Goal: Check status: Check status

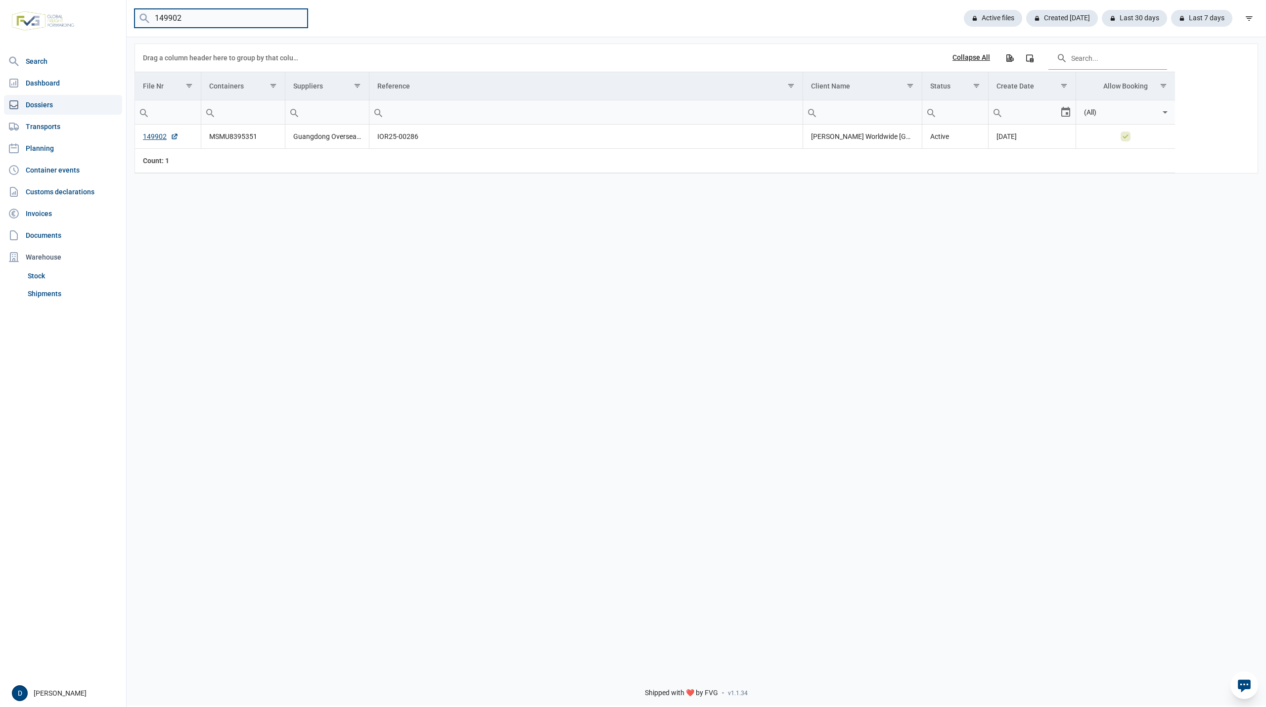
click at [295, 20] on input "149902" at bounding box center [221, 18] width 173 height 19
click at [56, 297] on link "Shipments" at bounding box center [73, 294] width 98 height 18
click at [50, 291] on link "Shipments" at bounding box center [73, 294] width 98 height 18
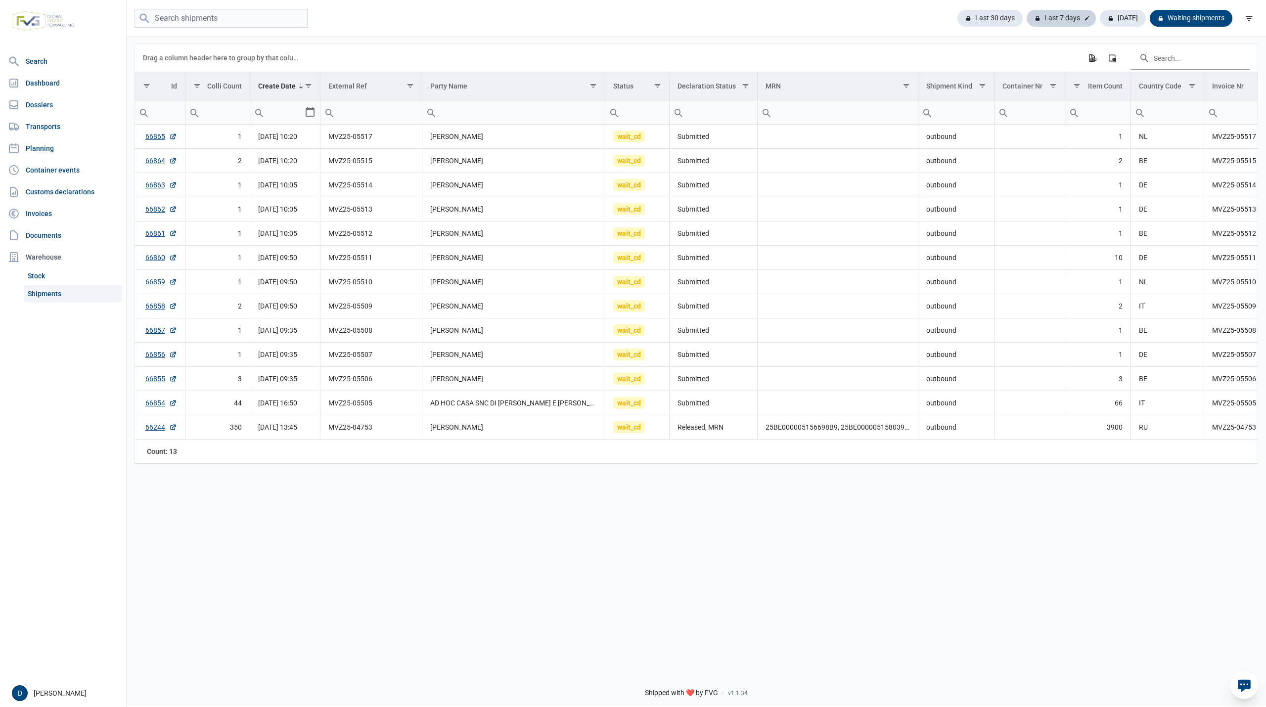
click at [1074, 26] on div "Last 7 days" at bounding box center [1061, 18] width 69 height 17
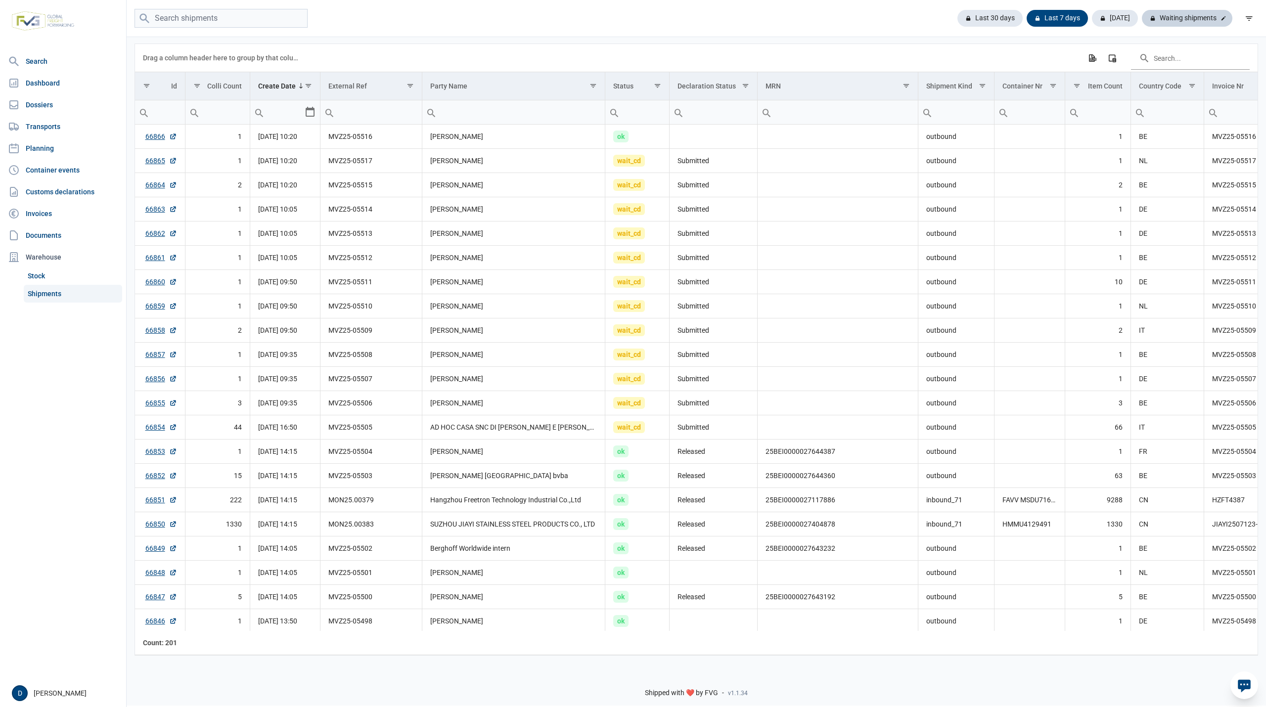
click at [1183, 16] on div "Waiting shipments" at bounding box center [1187, 18] width 91 height 17
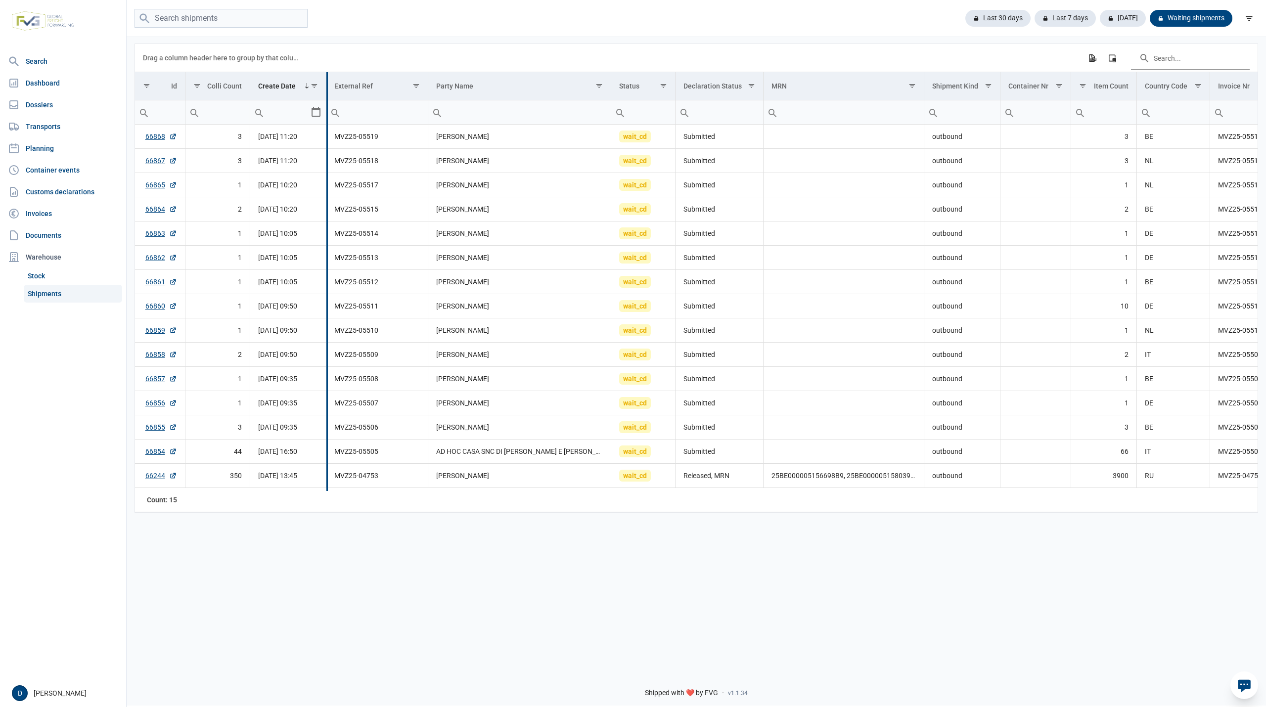
drag, startPoint x: 320, startPoint y: 84, endPoint x: 325, endPoint y: 84, distance: 5.9
click at [325, 84] on div "Data grid with 15 rows and 18 columns Drag a column header here to group by tha…" at bounding box center [696, 278] width 1123 height 468
click at [1056, 19] on div "Last 7 days" at bounding box center [1061, 18] width 69 height 17
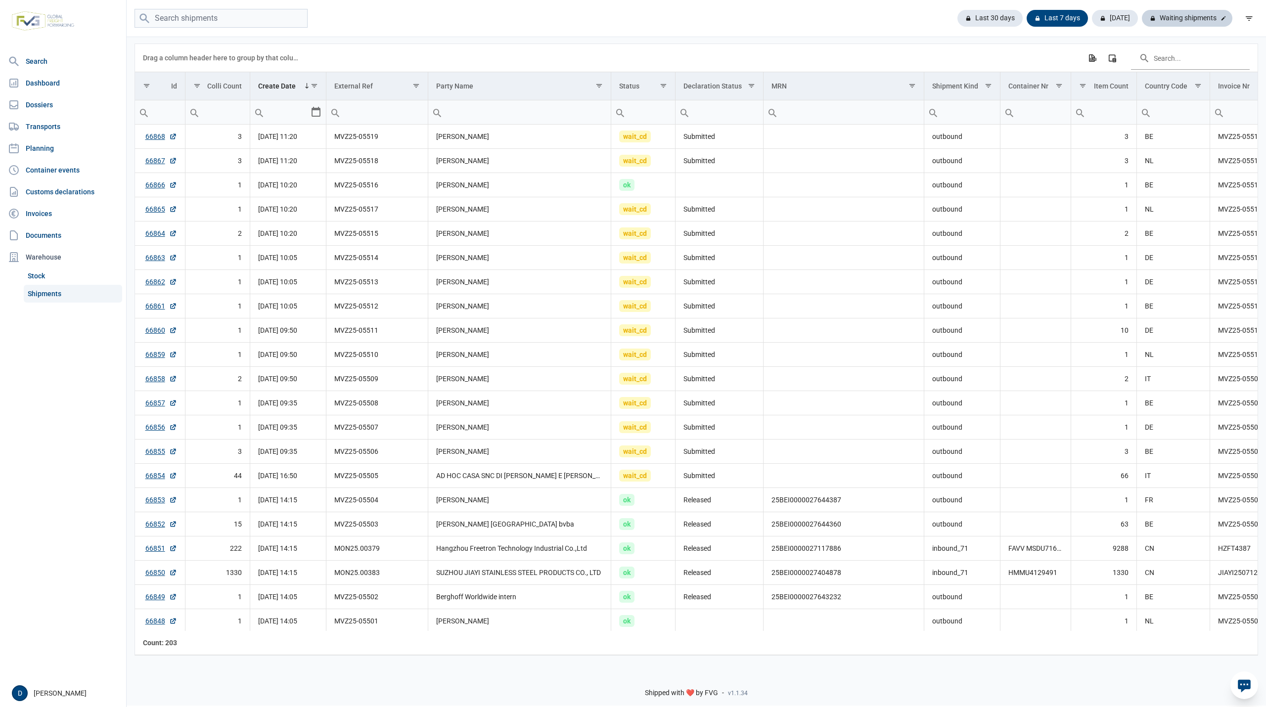
click at [1176, 14] on div "Waiting shipments" at bounding box center [1187, 18] width 91 height 17
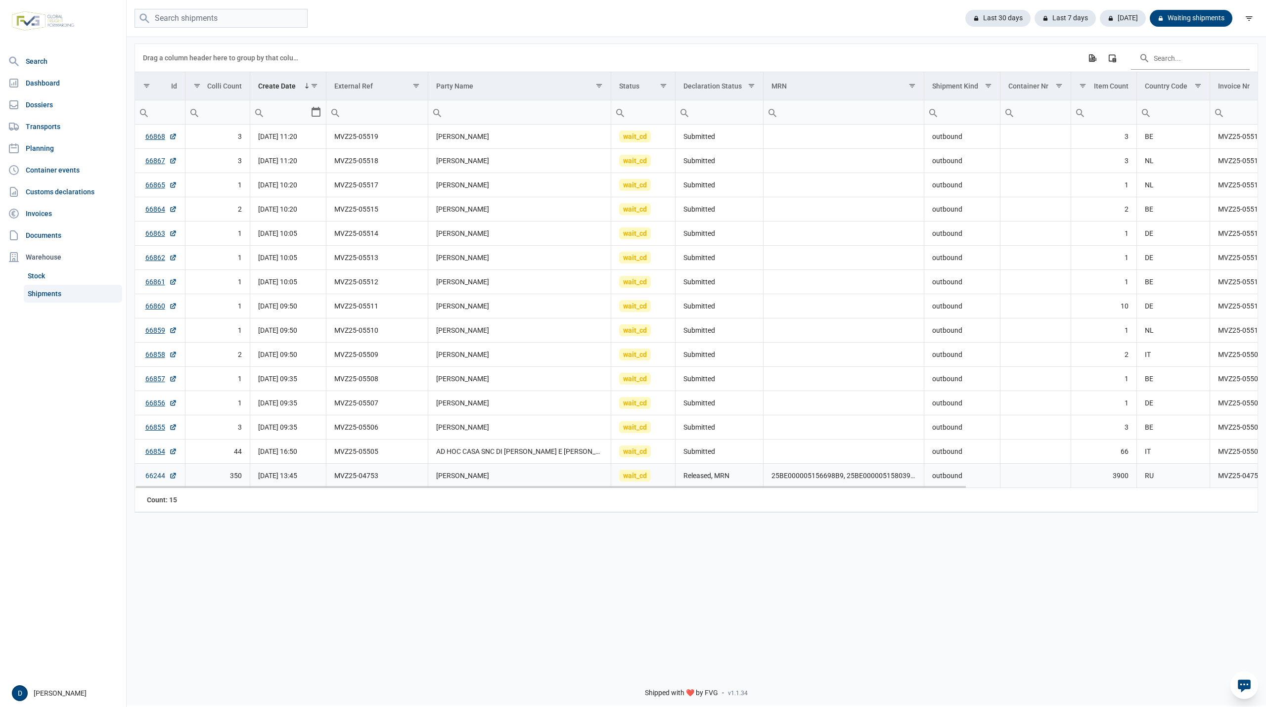
click at [145, 480] on link "66244" at bounding box center [161, 476] width 32 height 10
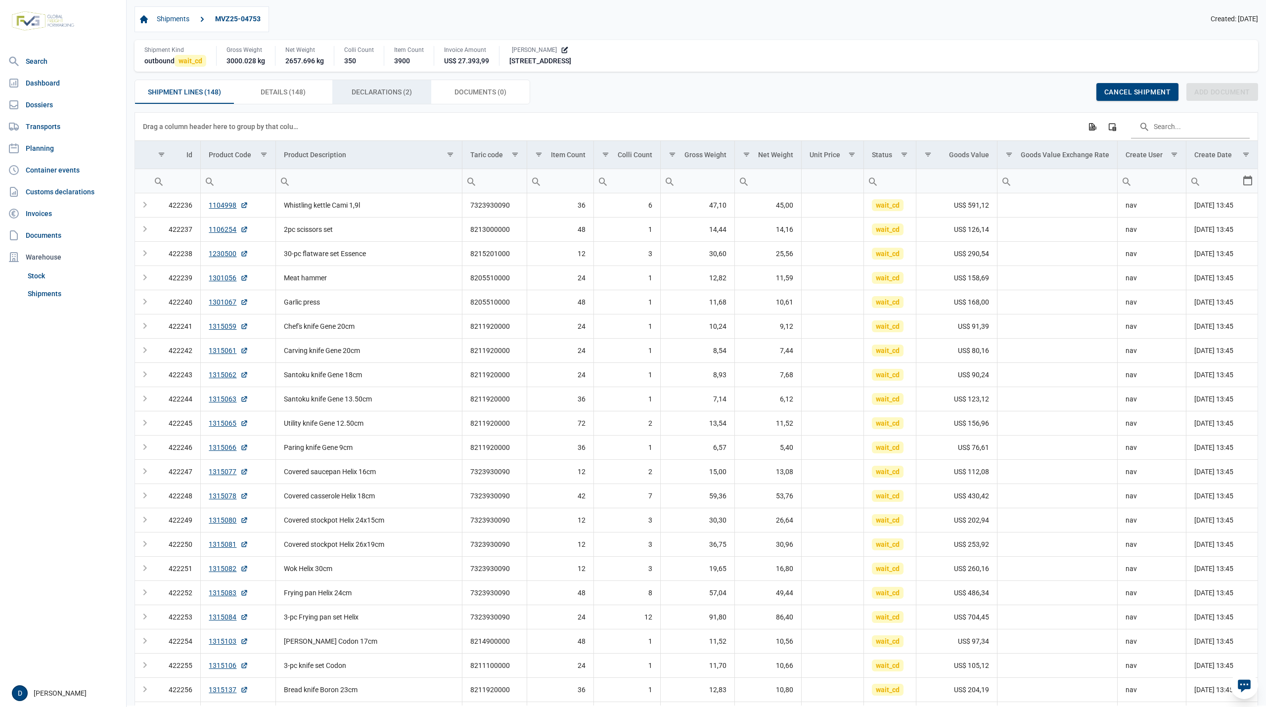
click at [394, 93] on span "Declarations (2) Declarations (2)" at bounding box center [382, 92] width 60 height 12
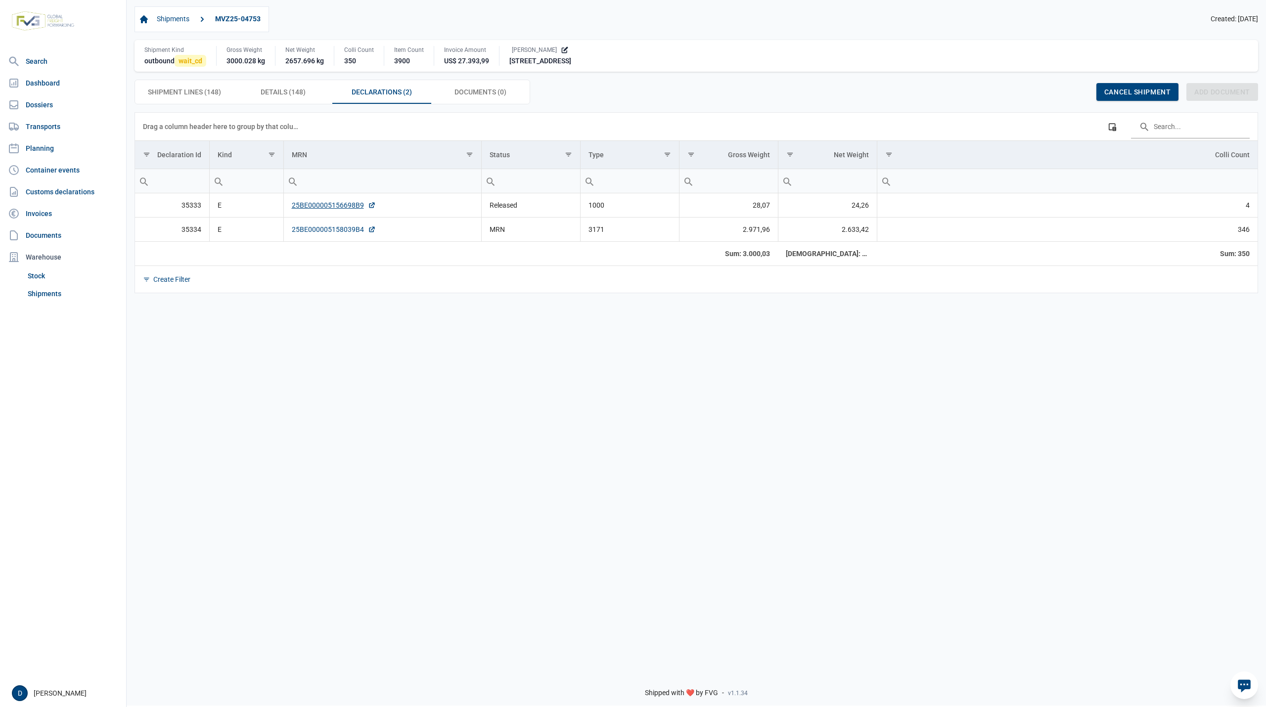
click at [339, 234] on link "25BE000005158039B4" at bounding box center [334, 230] width 84 height 10
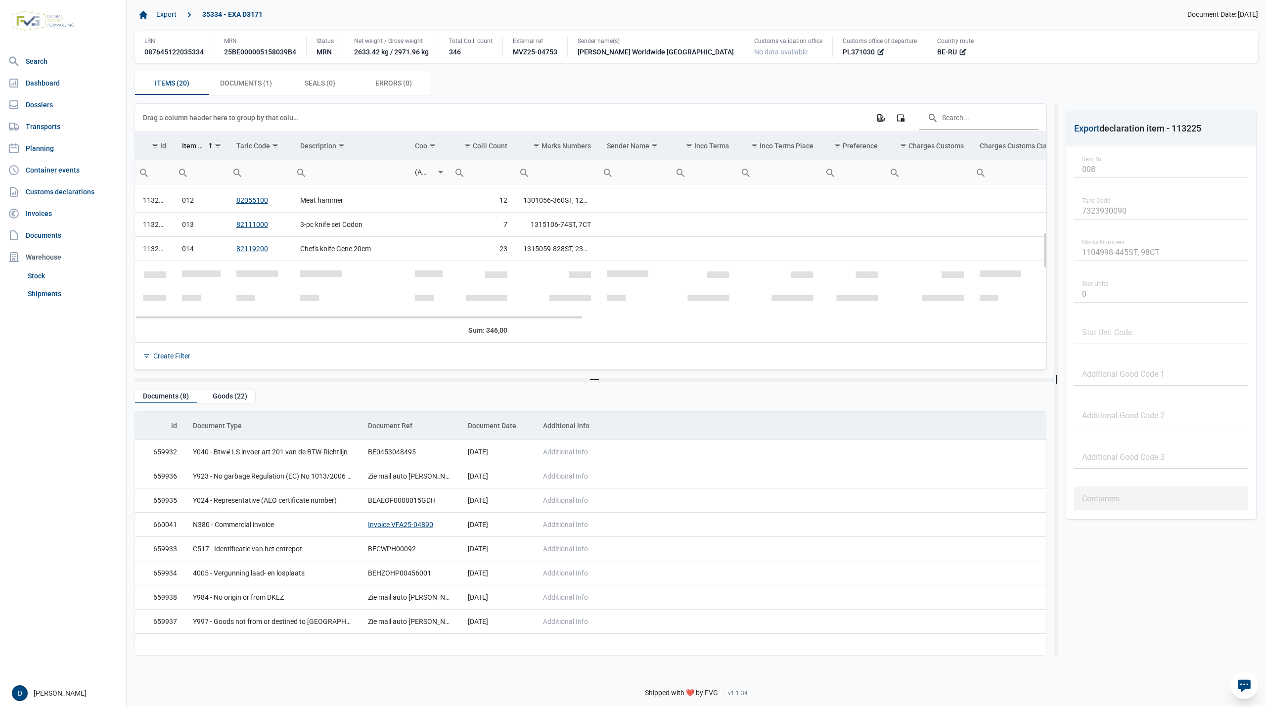
scroll to position [175, 0]
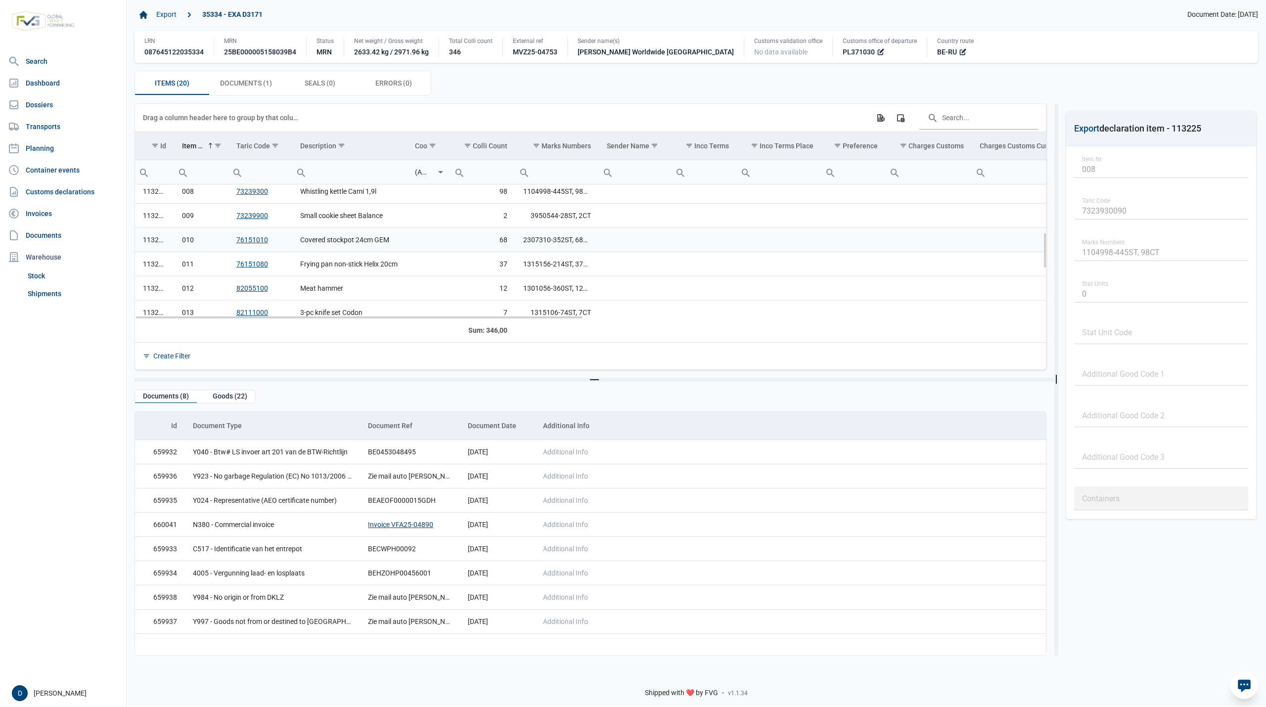
click at [256, 243] on link "76151010" at bounding box center [252, 240] width 32 height 8
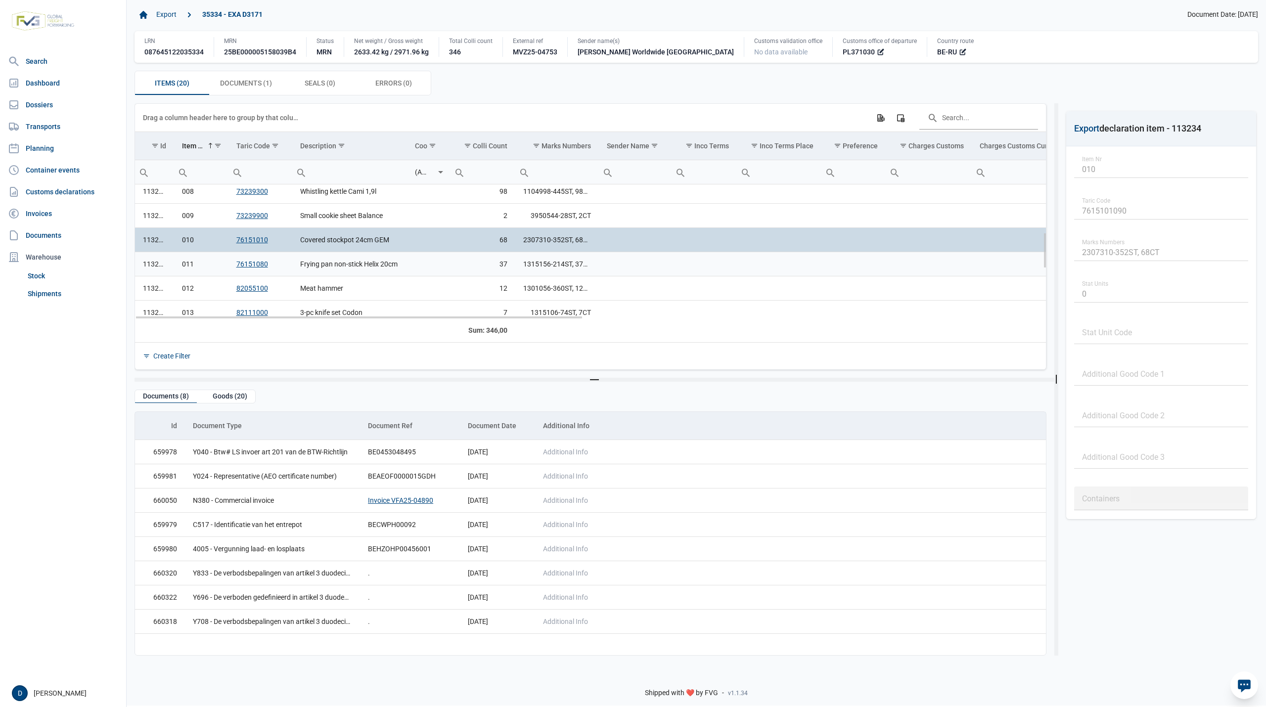
click at [248, 267] on link "76151080" at bounding box center [252, 264] width 32 height 8
